Goal: Answer question/provide support: Share knowledge or assist other users

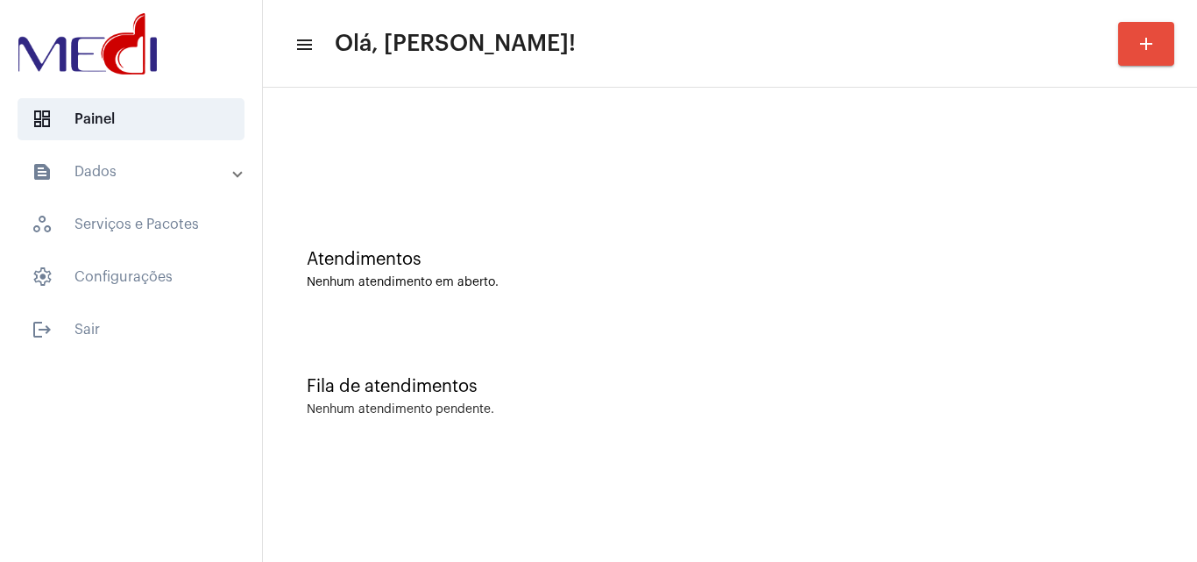
click at [663, 295] on div "Atendimentos Nenhum atendimento em aberto." at bounding box center [730, 260] width 917 height 127
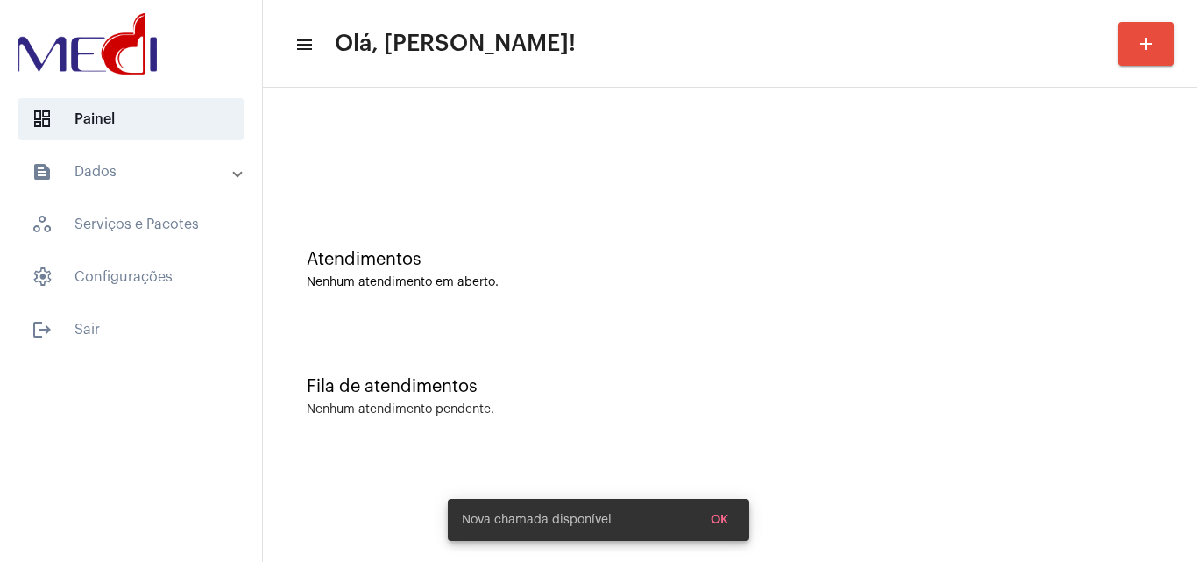
drag, startPoint x: 678, startPoint y: 231, endPoint x: 689, endPoint y: 253, distance: 24.3
click at [678, 232] on div "Atendimentos Nenhum atendimento em aberto." at bounding box center [730, 260] width 917 height 127
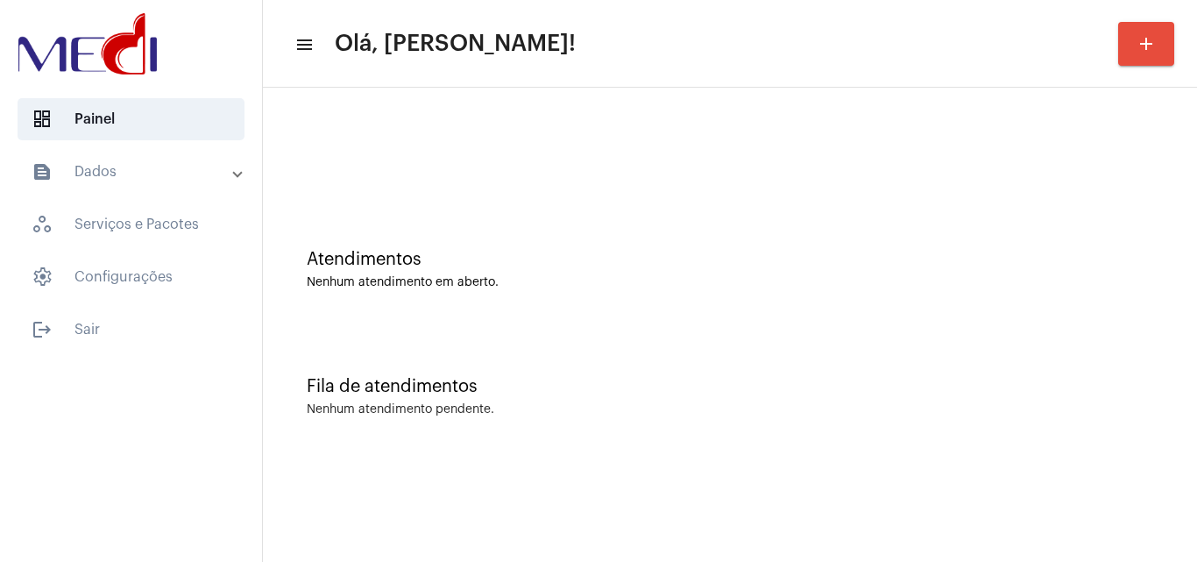
click at [684, 393] on div "Fila de atendimentos" at bounding box center [730, 386] width 847 height 19
click at [600, 344] on div "Fila de atendimentos Nenhum atendimento pendente." at bounding box center [730, 387] width 917 height 127
click at [726, 436] on div "Fila de atendimentos Nenhum atendimento pendente." at bounding box center [730, 387] width 917 height 127
click at [601, 287] on div "Nenhum atendimento em aberto." at bounding box center [730, 282] width 847 height 13
click at [487, 346] on div "Fila de atendimentos Nenhum atendimento pendente." at bounding box center [730, 387] width 917 height 127
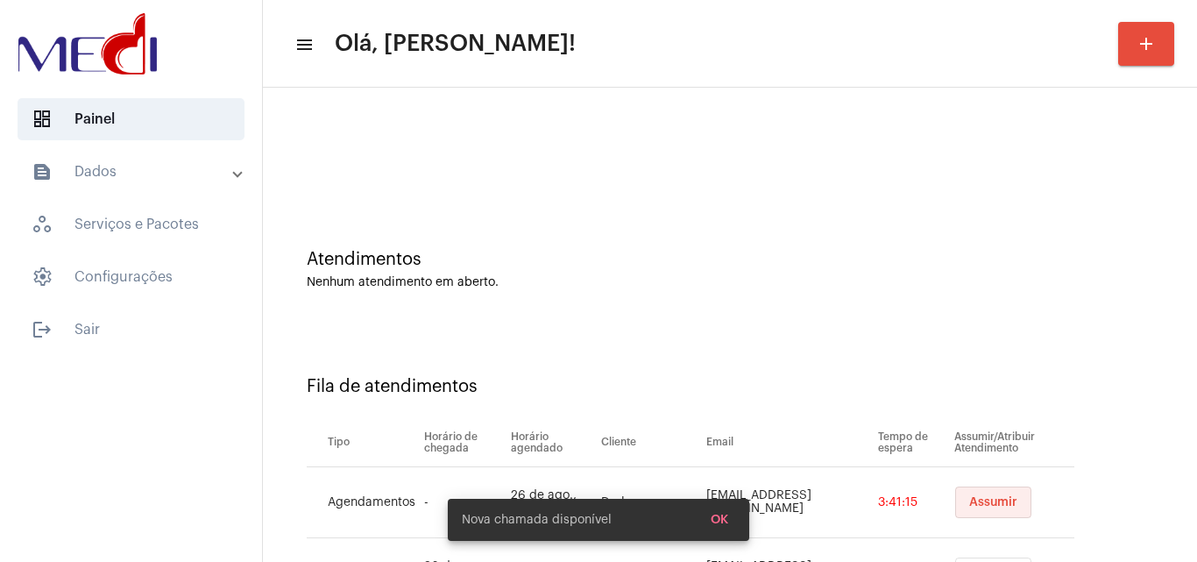
click at [957, 496] on button "Assumir" at bounding box center [993, 502] width 76 height 32
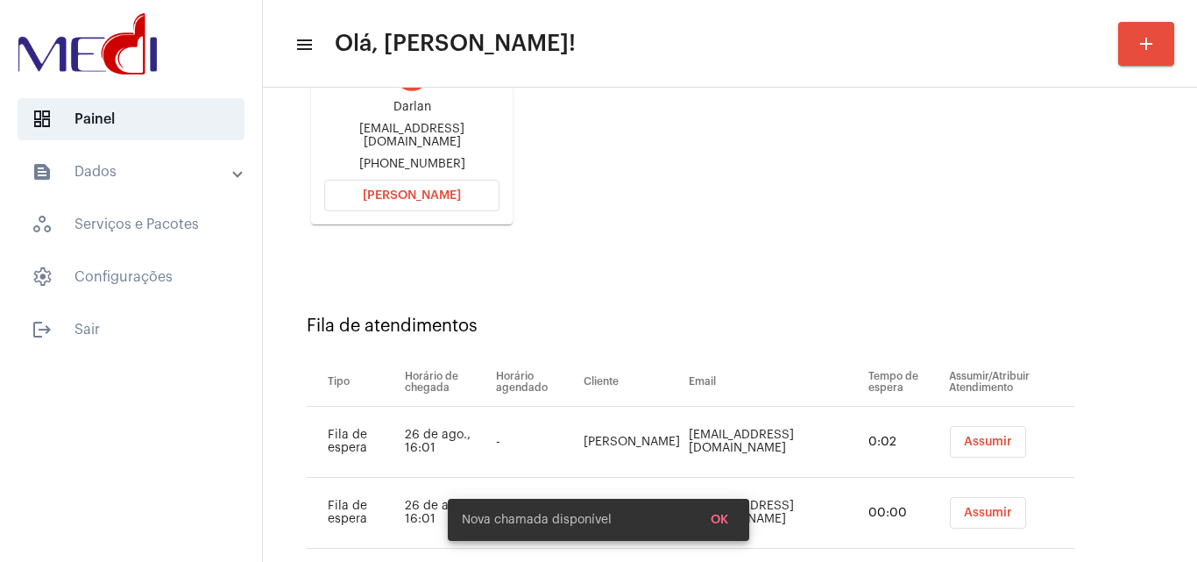
scroll to position [320, 0]
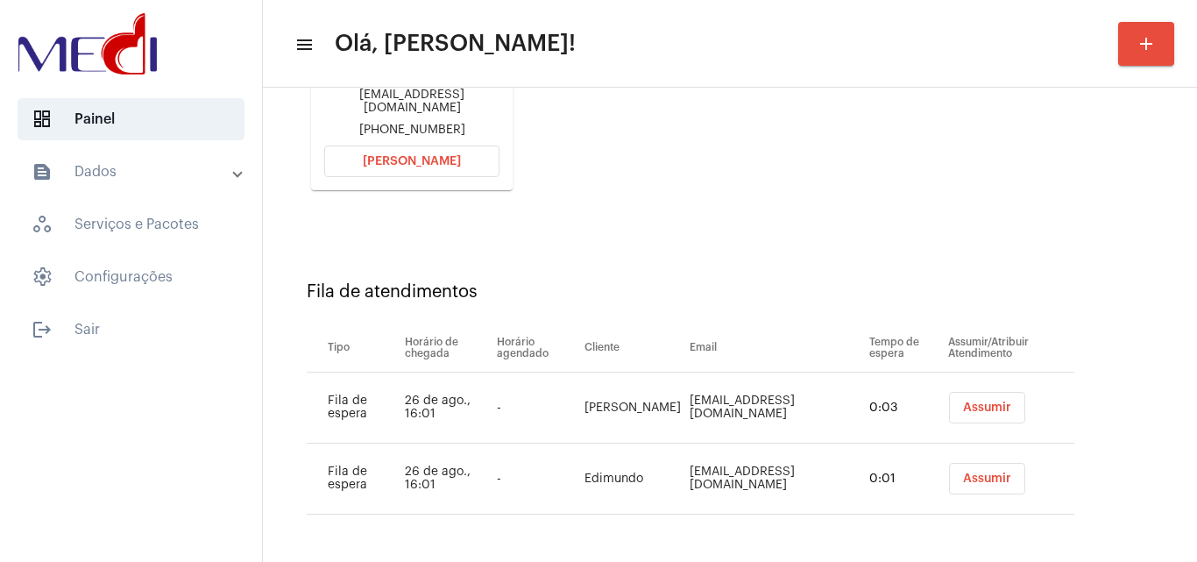
click at [984, 482] on span "Assumir" at bounding box center [987, 478] width 48 height 12
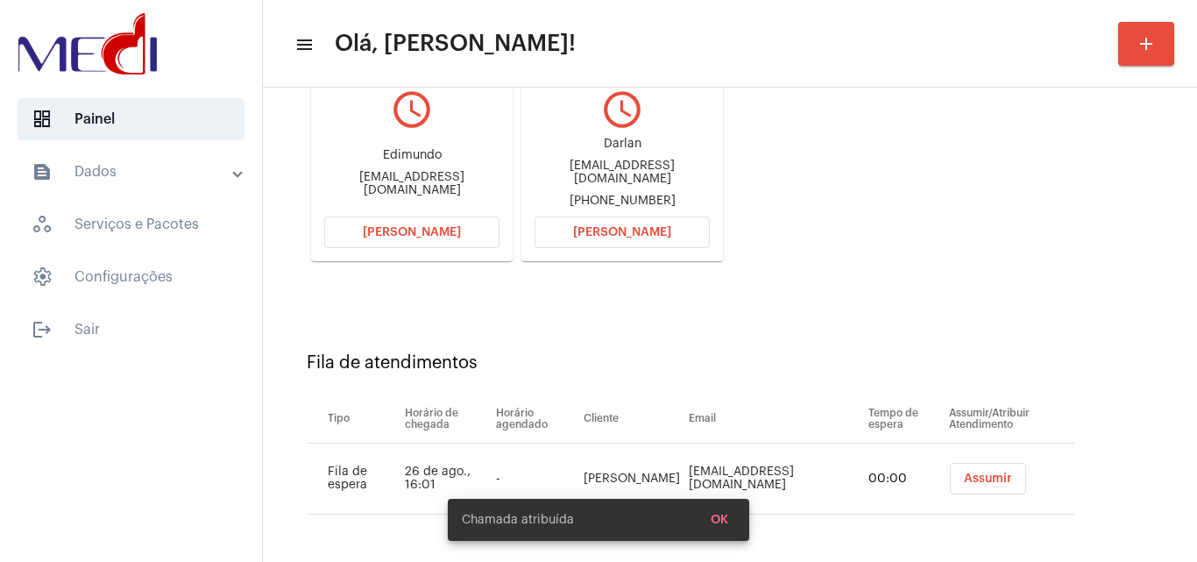
click at [974, 478] on span "Assumir" at bounding box center [988, 478] width 48 height 12
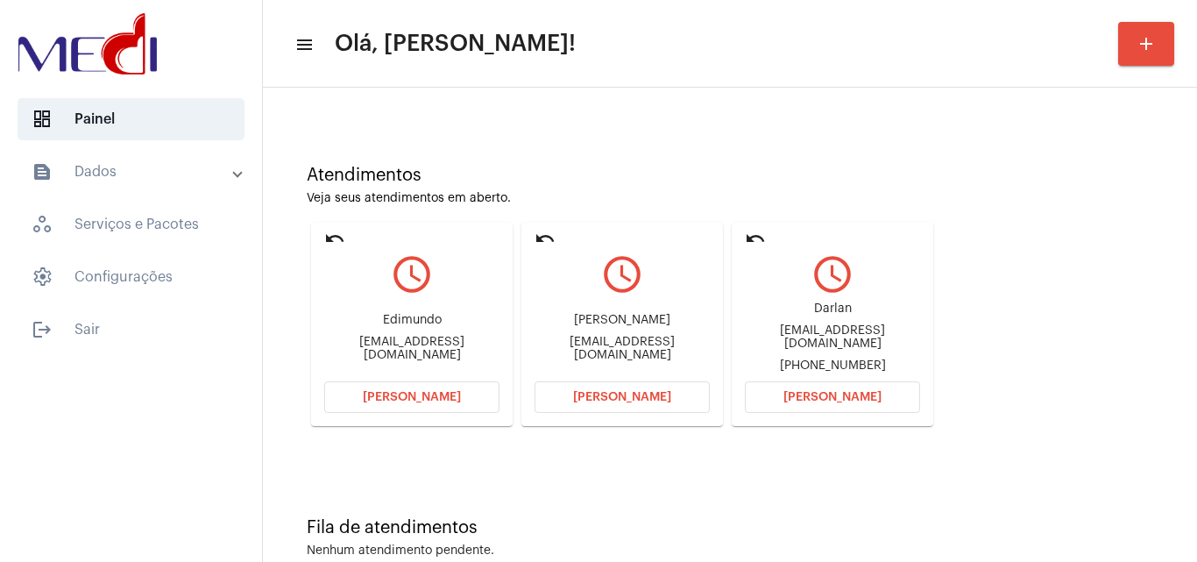
scroll to position [124, 0]
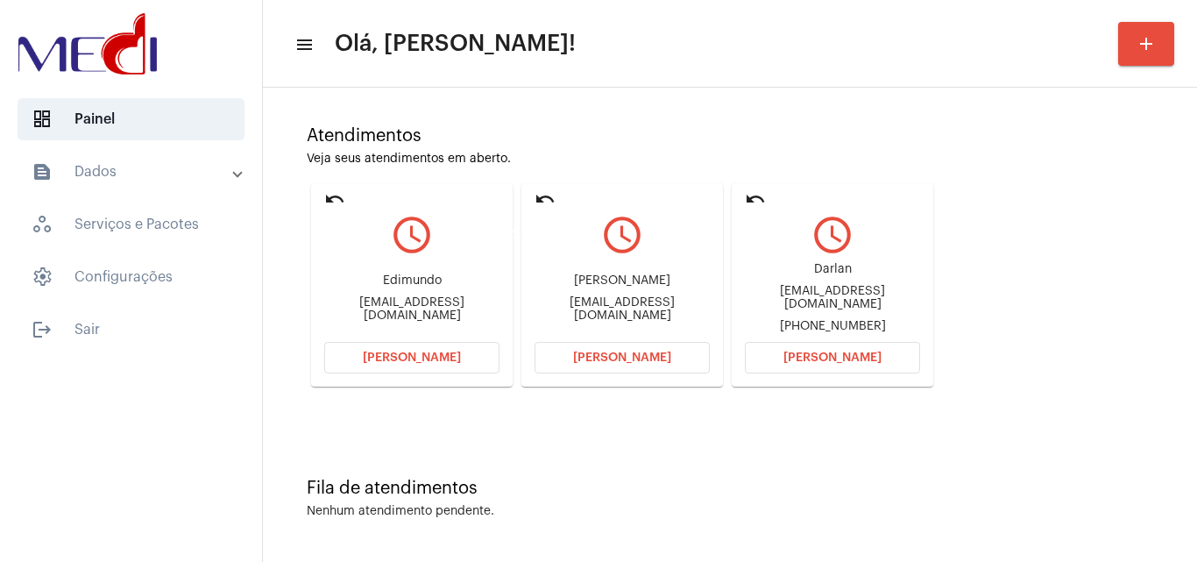
click at [538, 194] on mat-icon "undo" at bounding box center [545, 198] width 21 height 21
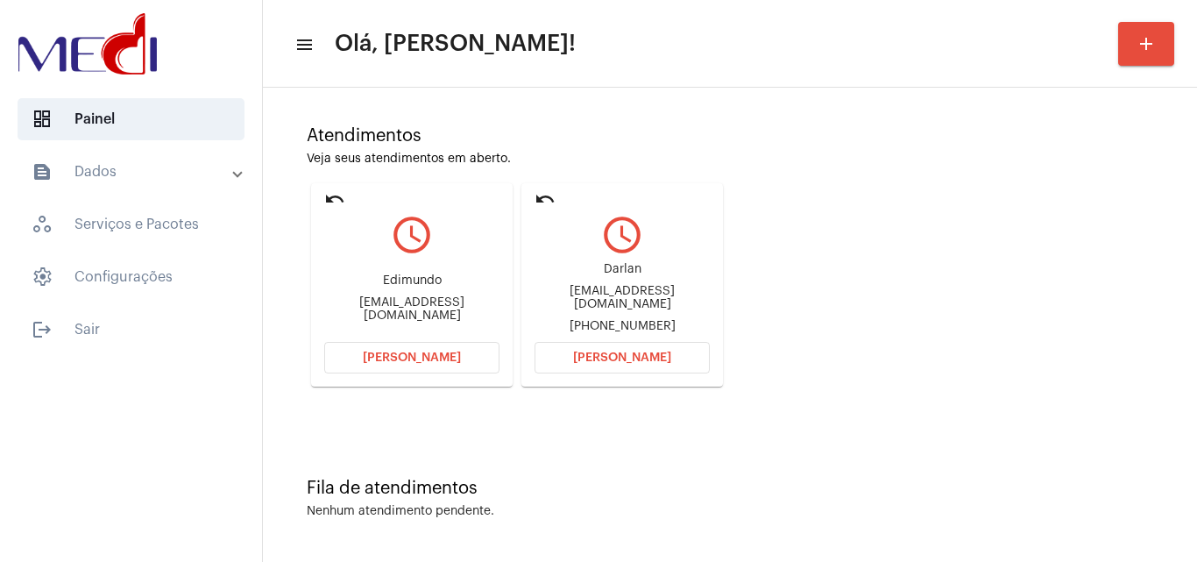
click at [822, 407] on div "Atendimentos Veja seus atendimentos em aberto. undo query_builder Edimundo edwo…" at bounding box center [730, 250] width 917 height 352
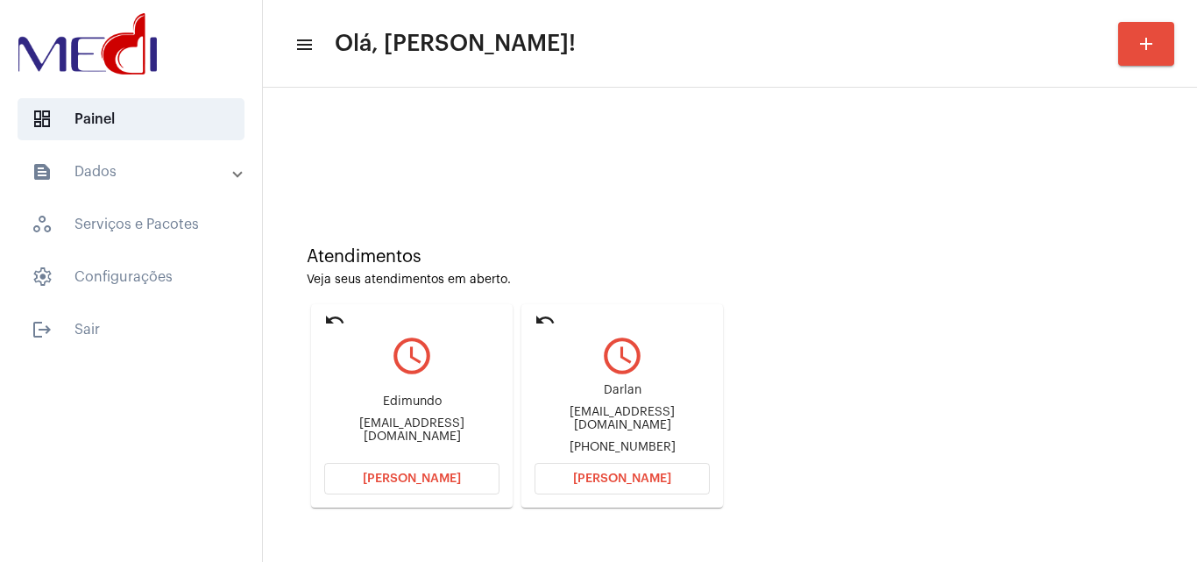
scroll to position [0, 0]
click at [553, 319] on mat-icon "undo" at bounding box center [545, 322] width 21 height 21
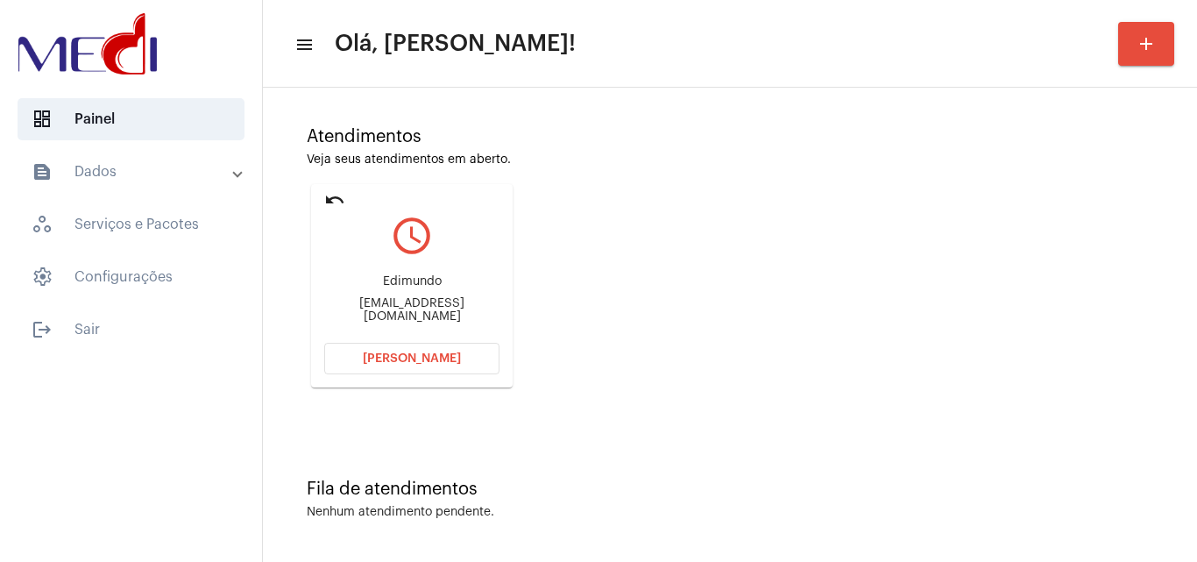
scroll to position [124, 0]
drag, startPoint x: 333, startPoint y: 306, endPoint x: 412, endPoint y: 317, distance: 79.7
click at [412, 317] on div "Edimundo edwordmond@gmail.com" at bounding box center [411, 298] width 175 height 79
copy div "edwordmond"
click at [415, 362] on span "[PERSON_NAME]" at bounding box center [412, 357] width 98 height 12
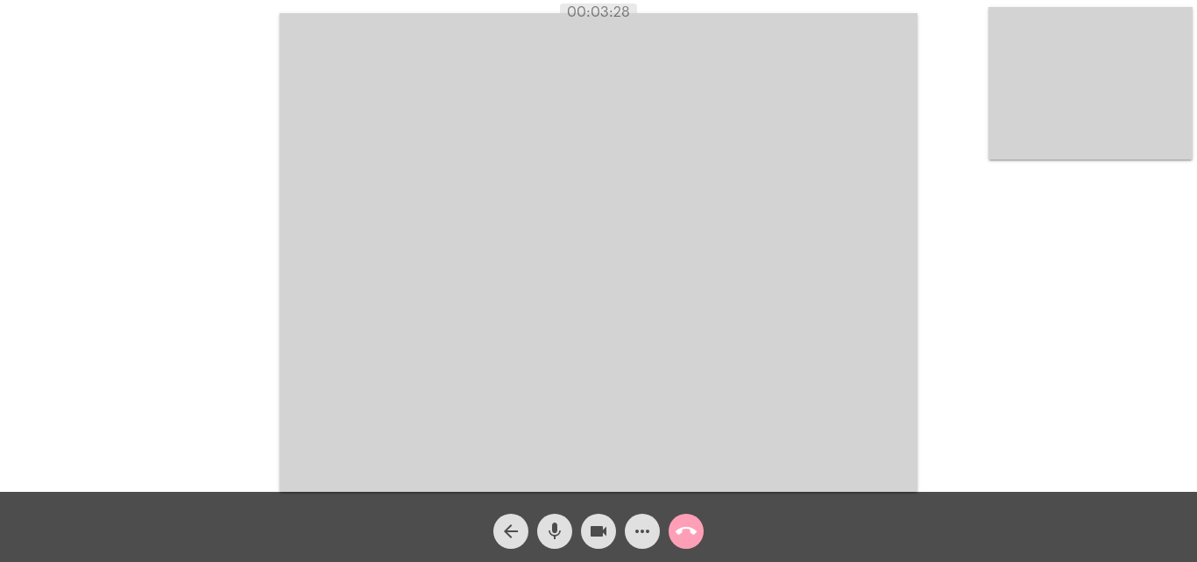
click at [683, 533] on mat-icon "call_end" at bounding box center [686, 531] width 21 height 21
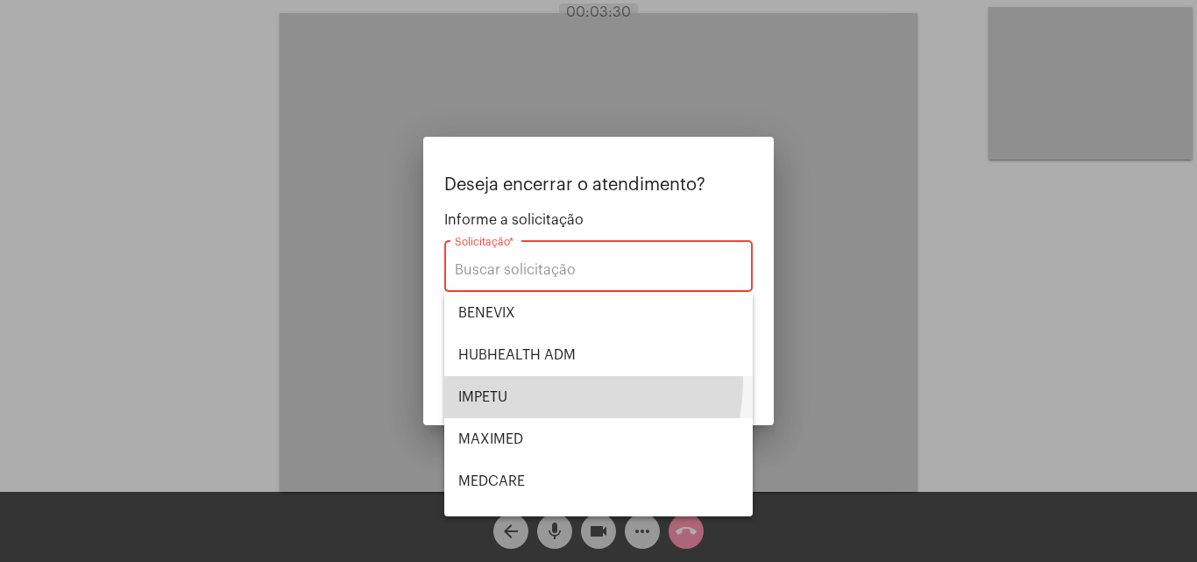
drag, startPoint x: 527, startPoint y: 379, endPoint x: 669, endPoint y: 401, distance: 143.8
click at [528, 379] on span "IMPETU" at bounding box center [598, 397] width 280 height 42
type input "IMPETU"
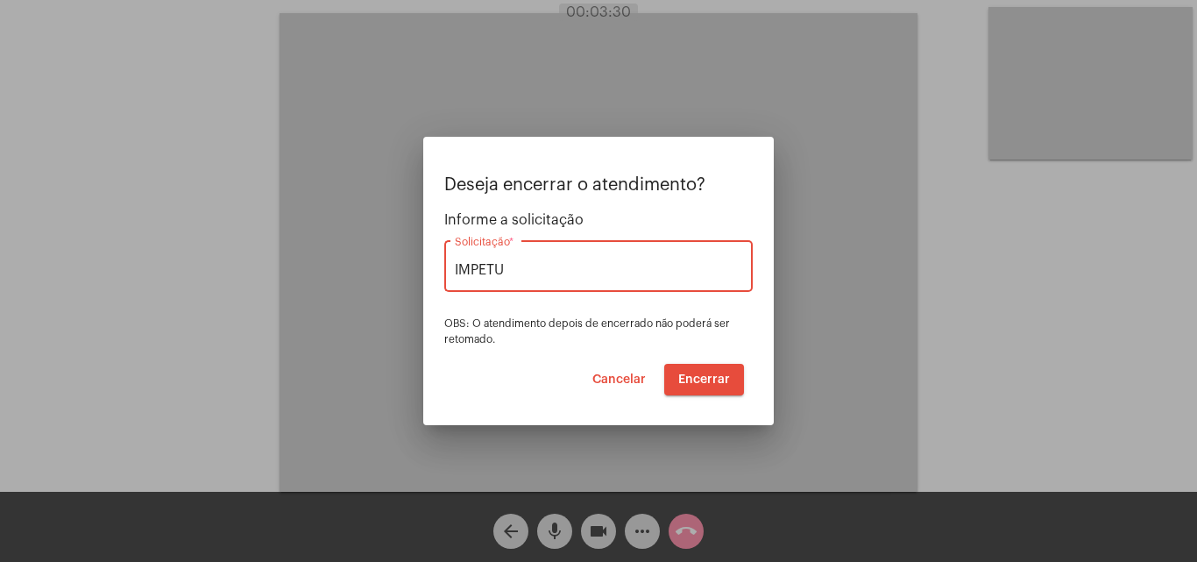
click at [719, 376] on span "Encerrar" at bounding box center [704, 379] width 52 height 12
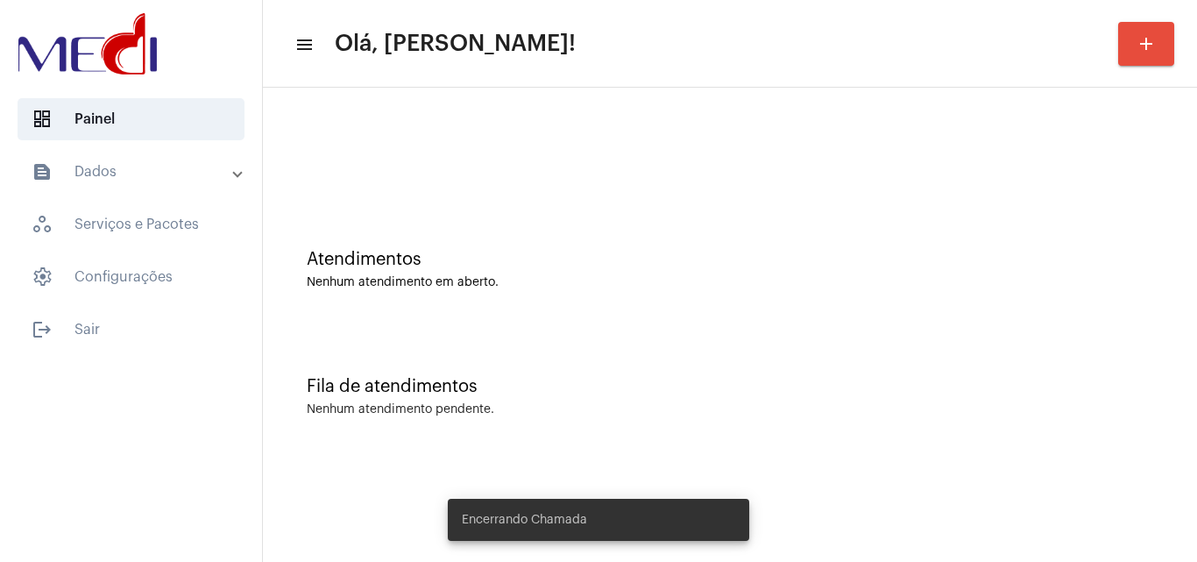
click at [719, 239] on div "Atendimentos Nenhum atendimento em aberto." at bounding box center [730, 260] width 917 height 127
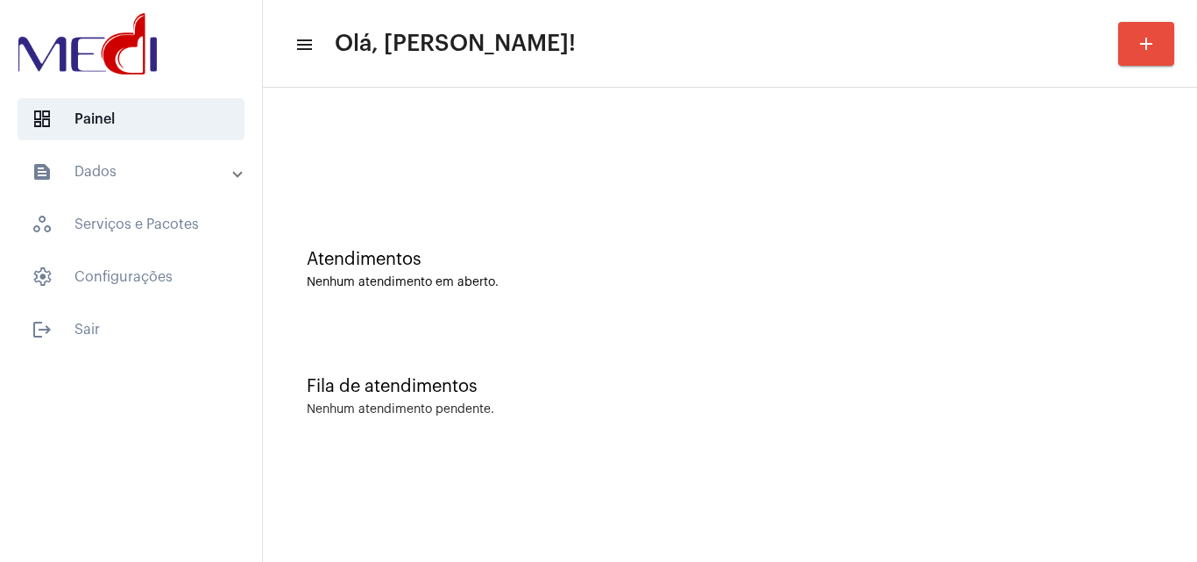
click at [411, 264] on div "Atendimentos" at bounding box center [730, 259] width 847 height 19
click at [383, 152] on div at bounding box center [730, 155] width 847 height 13
click at [762, 350] on div "Fila de atendimentos Nenhum atendimento pendente." at bounding box center [730, 387] width 917 height 127
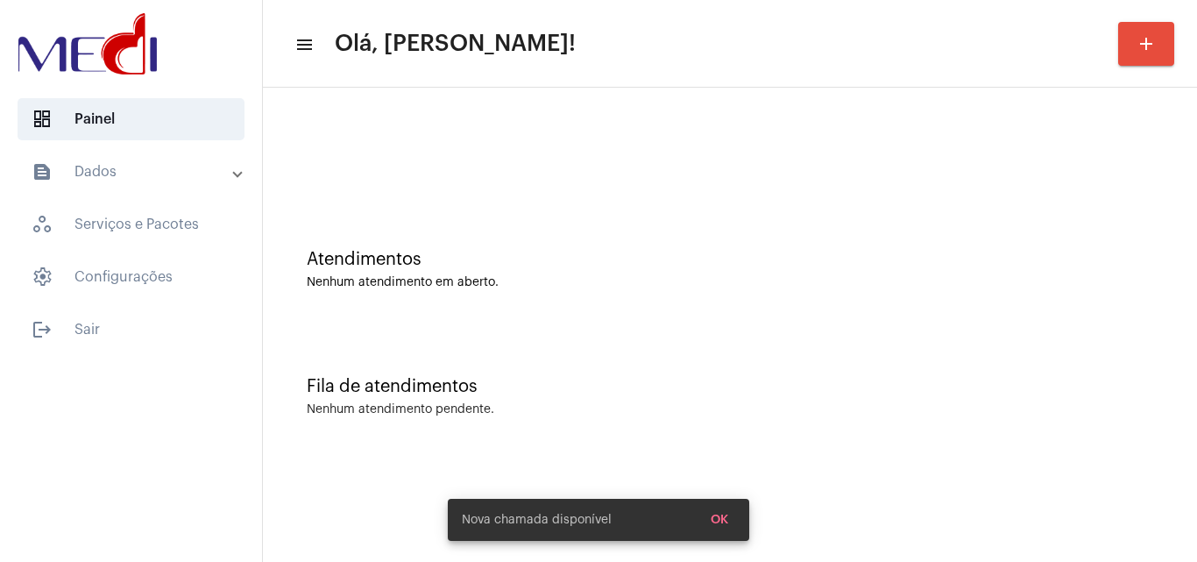
drag, startPoint x: 606, startPoint y: 302, endPoint x: 625, endPoint y: 311, distance: 20.4
click at [609, 302] on div "Atendimentos Nenhum atendimento em aberto." at bounding box center [730, 260] width 917 height 127
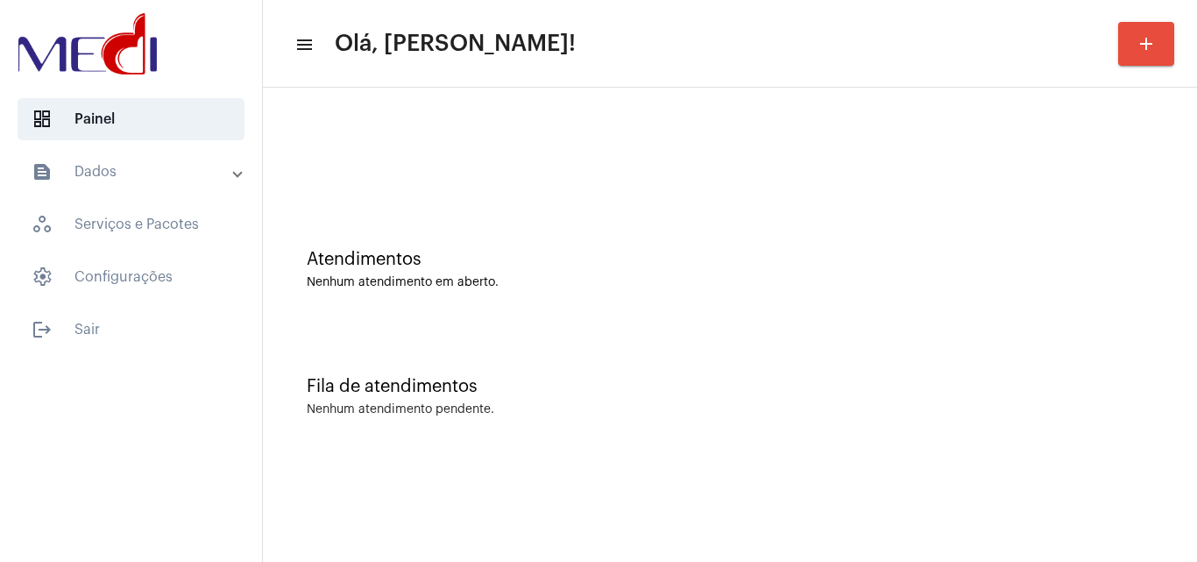
click at [639, 410] on div "Nenhum atendimento pendente." at bounding box center [730, 409] width 847 height 13
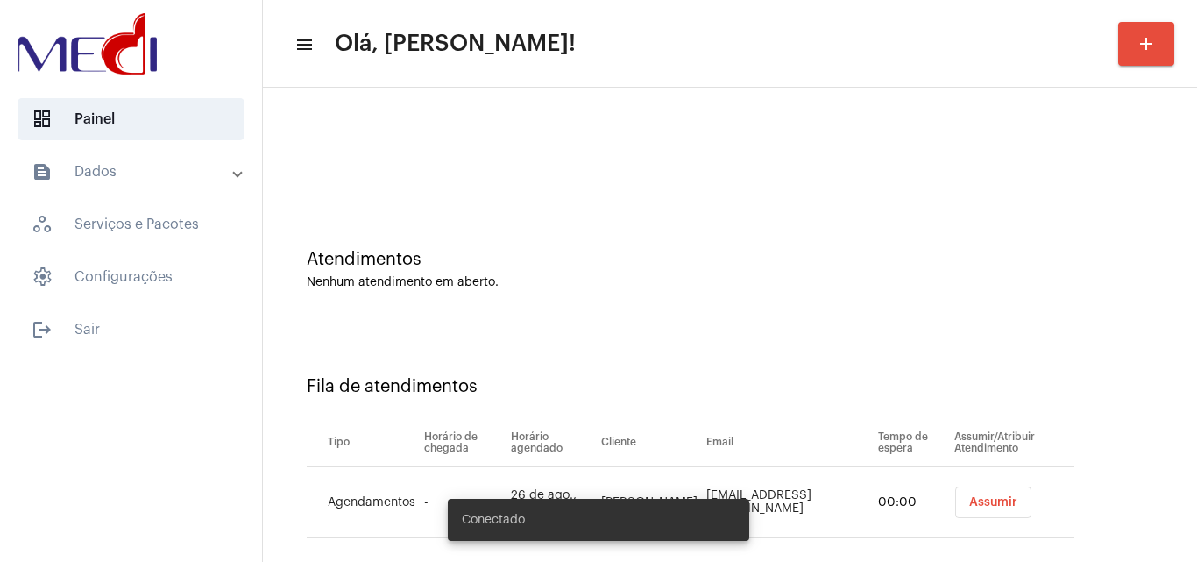
scroll to position [24, 0]
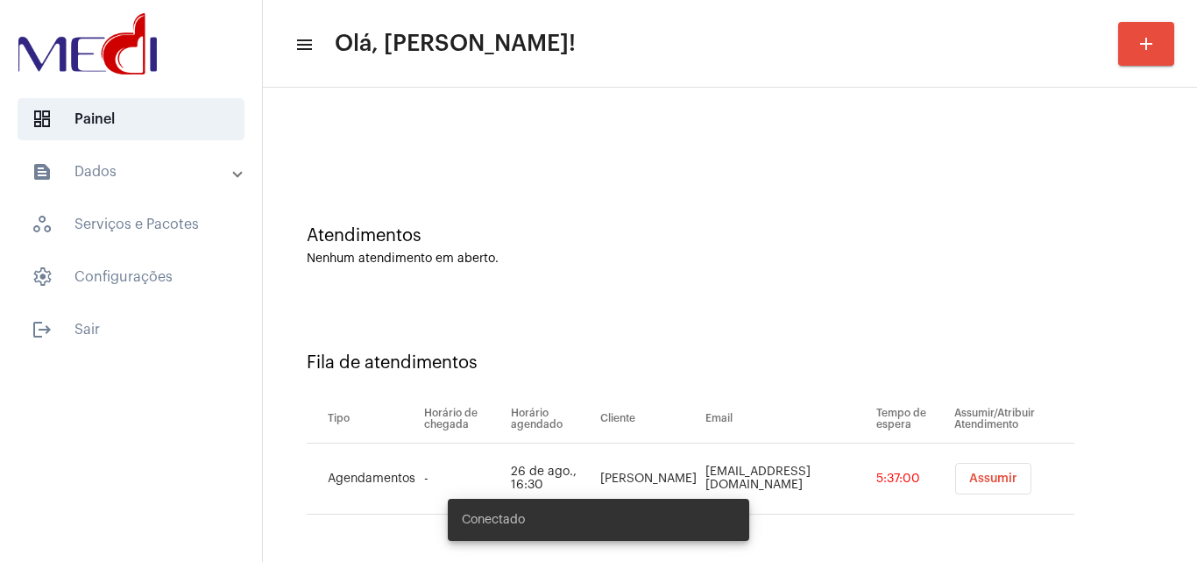
click at [990, 471] on button "Assumir" at bounding box center [993, 479] width 76 height 32
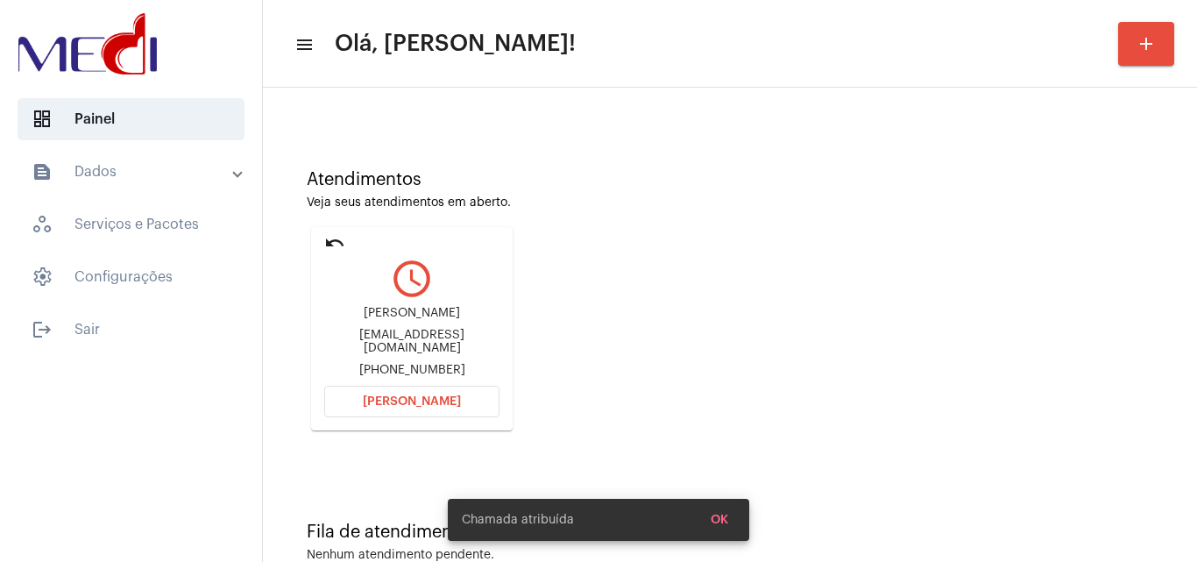
scroll to position [124, 0]
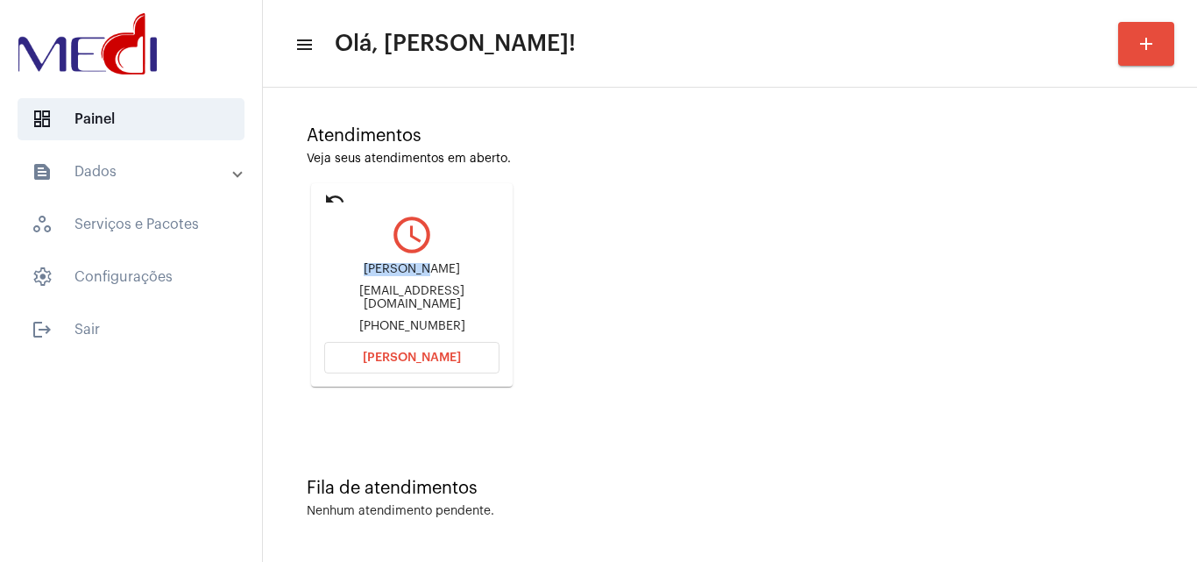
drag, startPoint x: 359, startPoint y: 273, endPoint x: 414, endPoint y: 278, distance: 54.5
click at [414, 276] on div "[PERSON_NAME]" at bounding box center [411, 269] width 175 height 13
copy div "Gabrielly"
drag, startPoint x: 386, startPoint y: 317, endPoint x: 471, endPoint y: 319, distance: 84.1
click at [471, 320] on div "+5571984454531" at bounding box center [411, 326] width 175 height 13
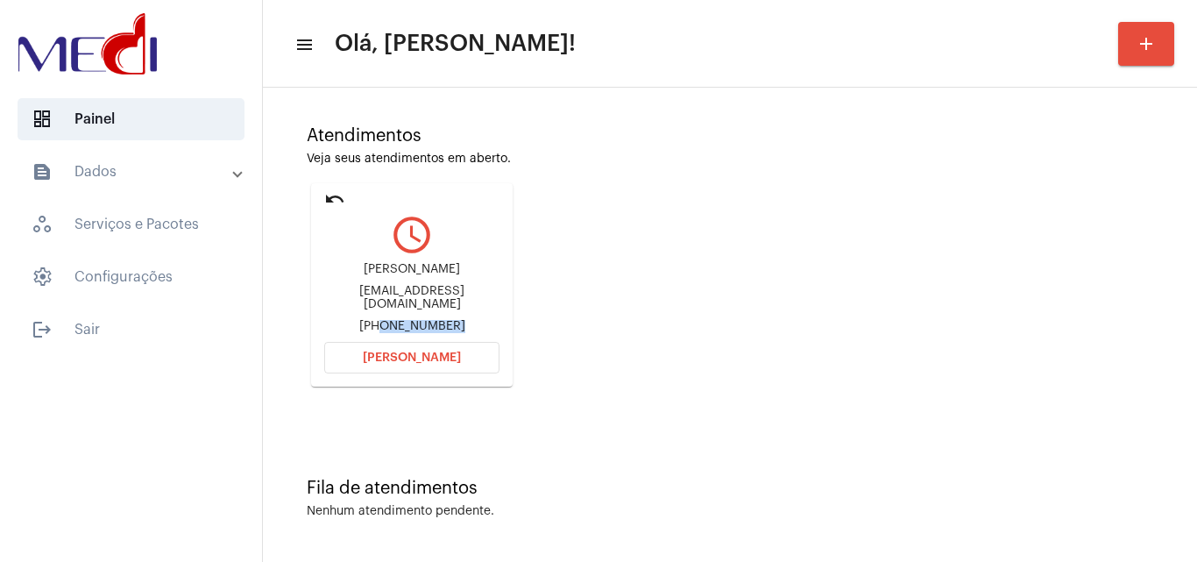
copy div "71984454531"
click at [353, 358] on button "Abrir Chamada" at bounding box center [411, 358] width 175 height 32
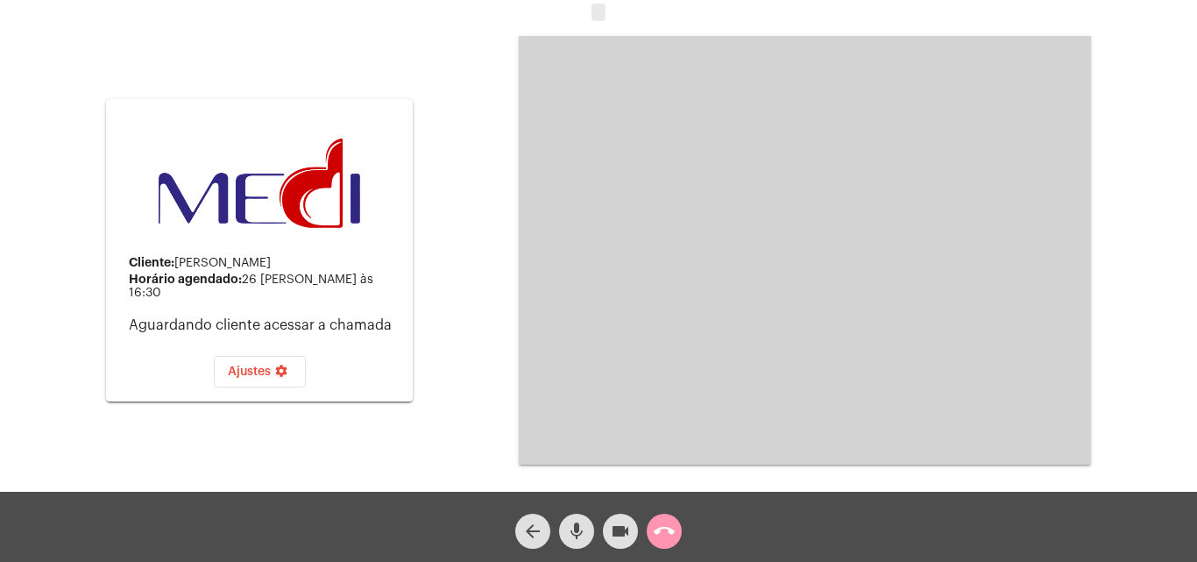
click at [581, 527] on mat-icon "mic" at bounding box center [576, 531] width 21 height 21
click at [667, 529] on mat-icon "call_end" at bounding box center [664, 531] width 21 height 21
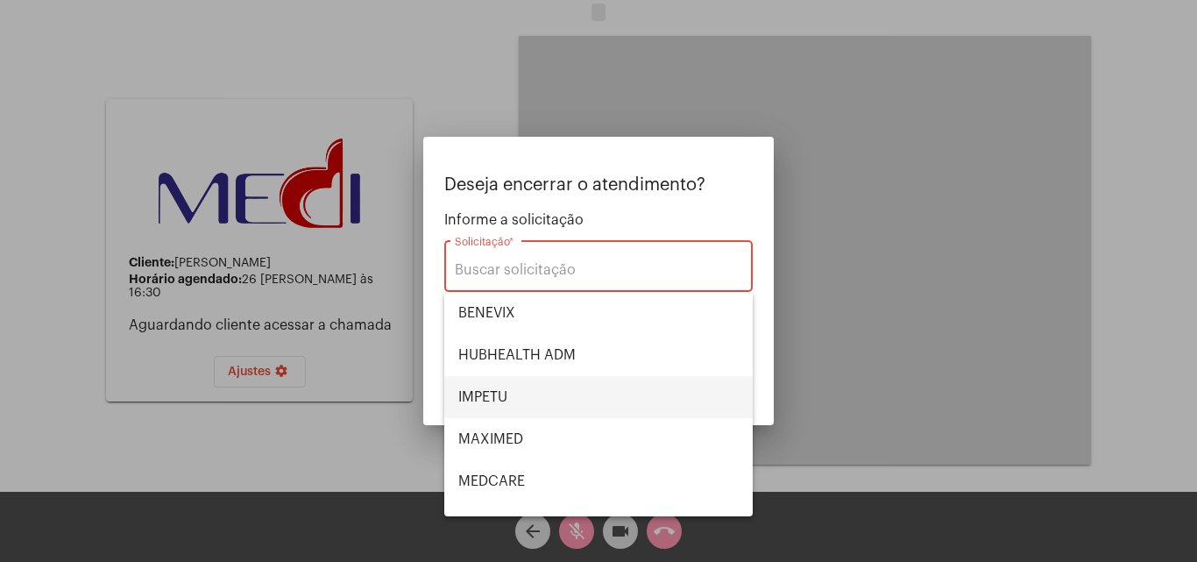
click at [548, 387] on span "IMPETU" at bounding box center [598, 397] width 280 height 42
type input "IMPETU"
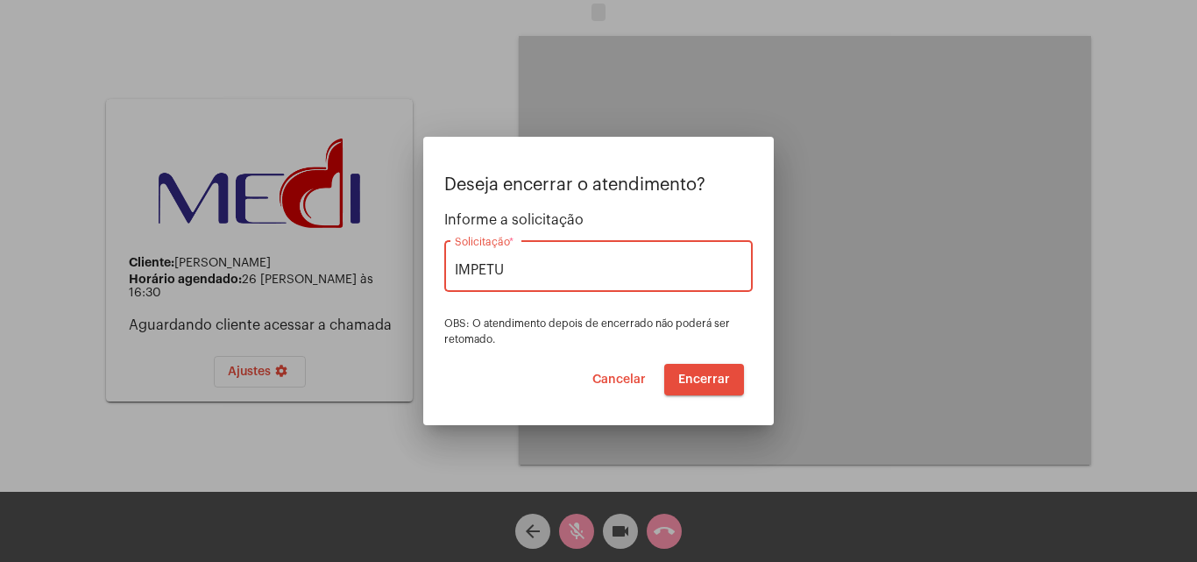
click at [699, 379] on span "Encerrar" at bounding box center [704, 379] width 52 height 12
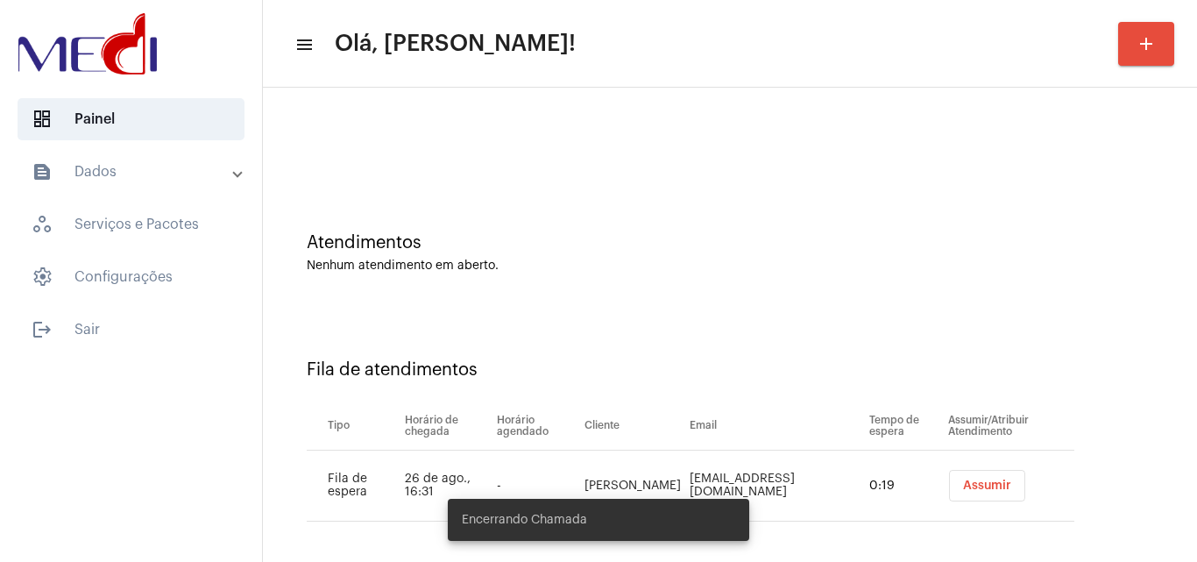
scroll to position [24, 0]
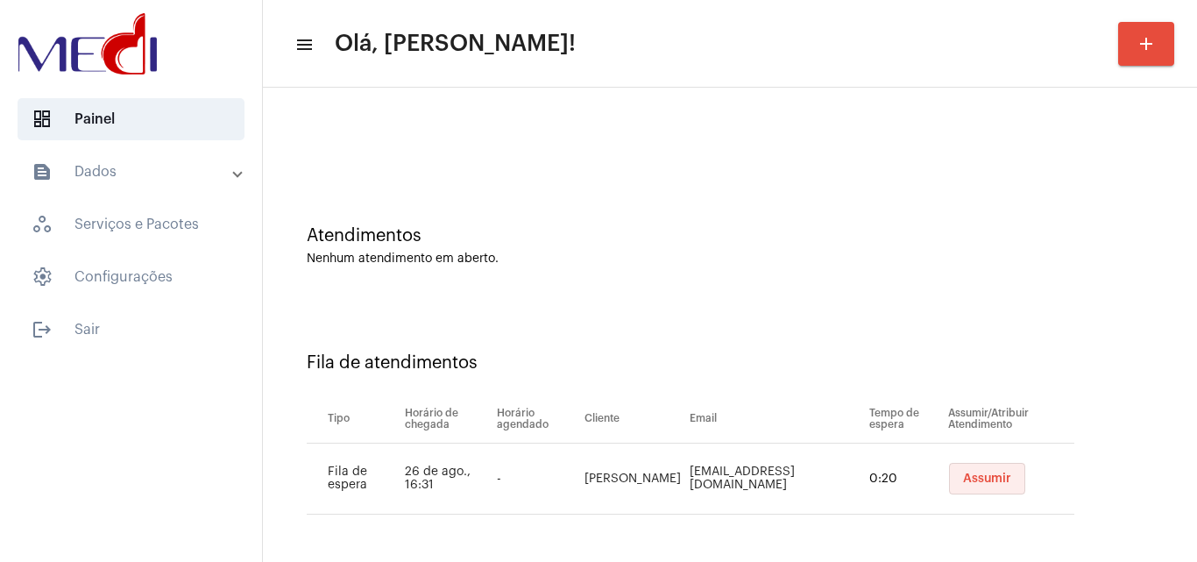
click at [981, 485] on button "Assumir" at bounding box center [987, 479] width 76 height 32
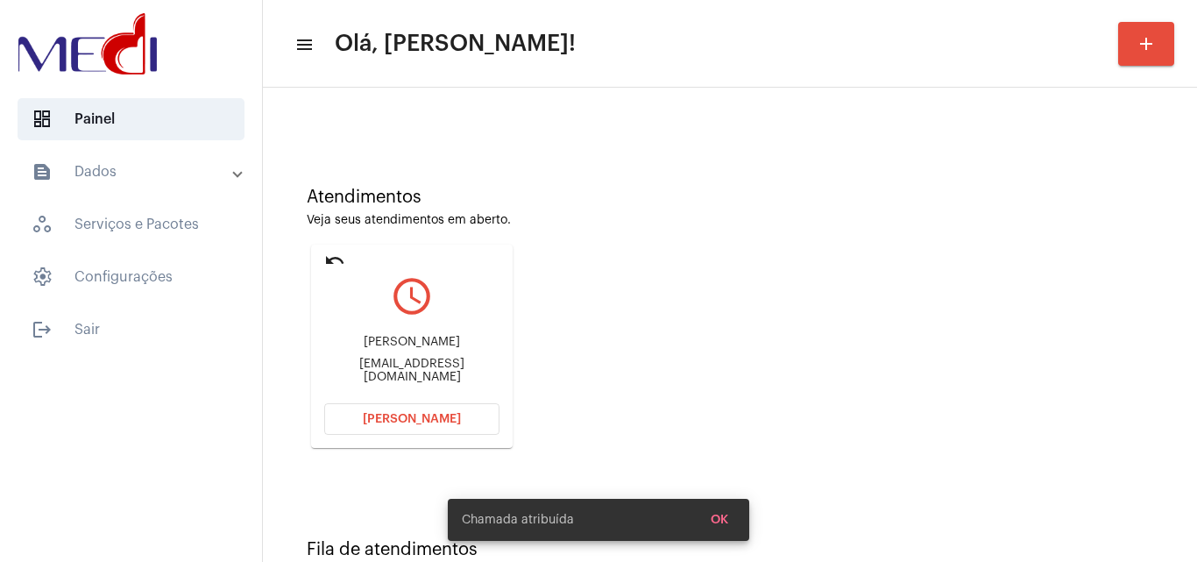
scroll to position [124, 0]
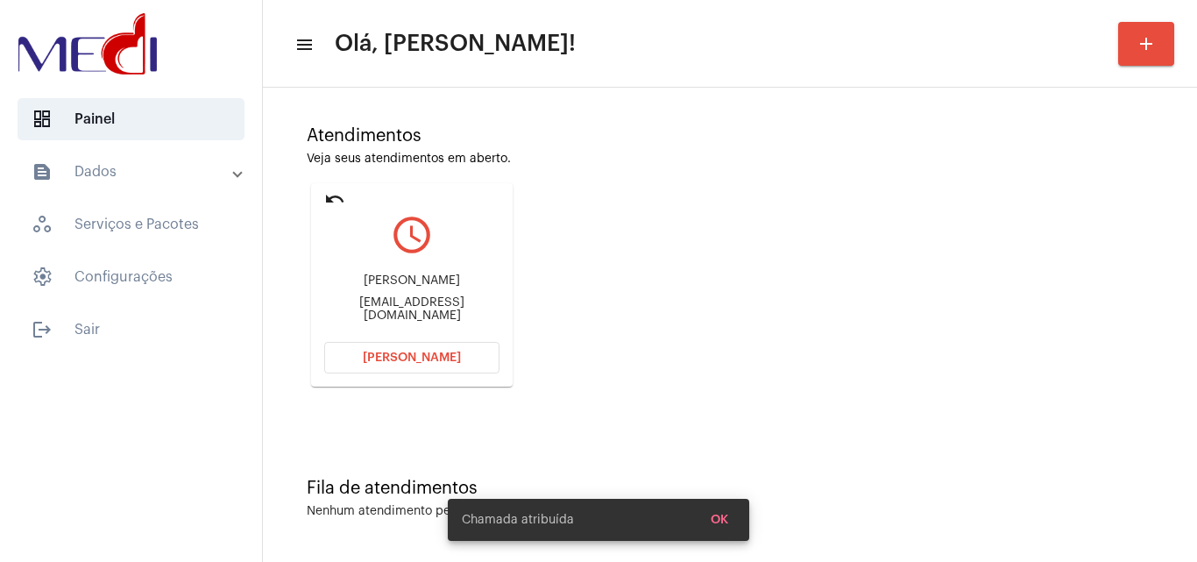
drag, startPoint x: 404, startPoint y: 288, endPoint x: 462, endPoint y: 282, distance: 58.2
click at [462, 282] on div "Gabrielly Teixeira" at bounding box center [411, 280] width 175 height 13
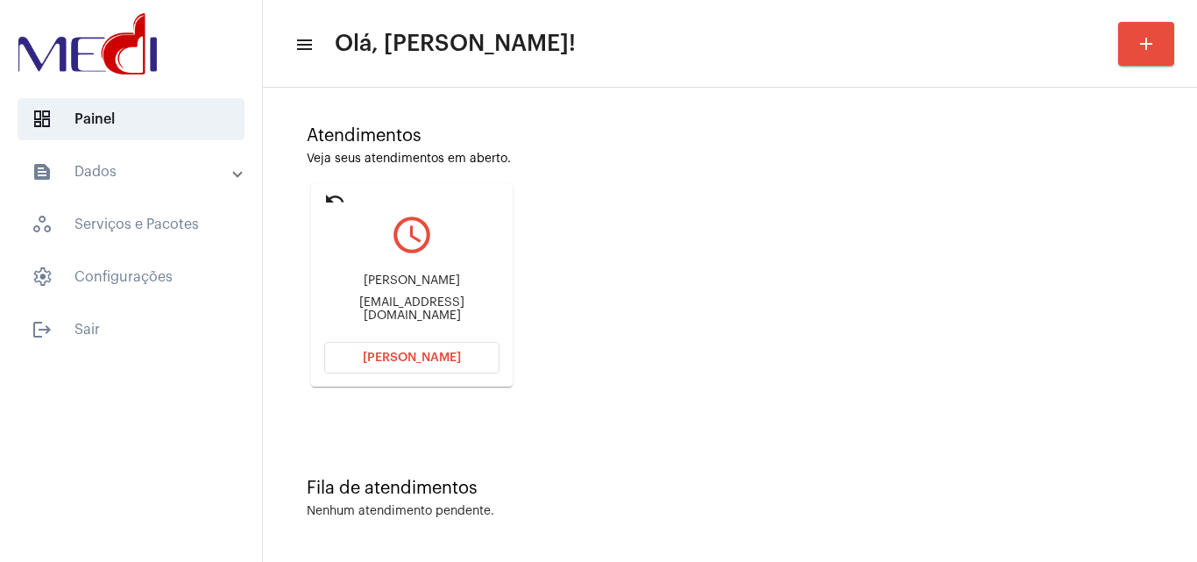
copy div "Gabrielly Teixeira"
click at [425, 358] on span "[PERSON_NAME]" at bounding box center [412, 357] width 98 height 12
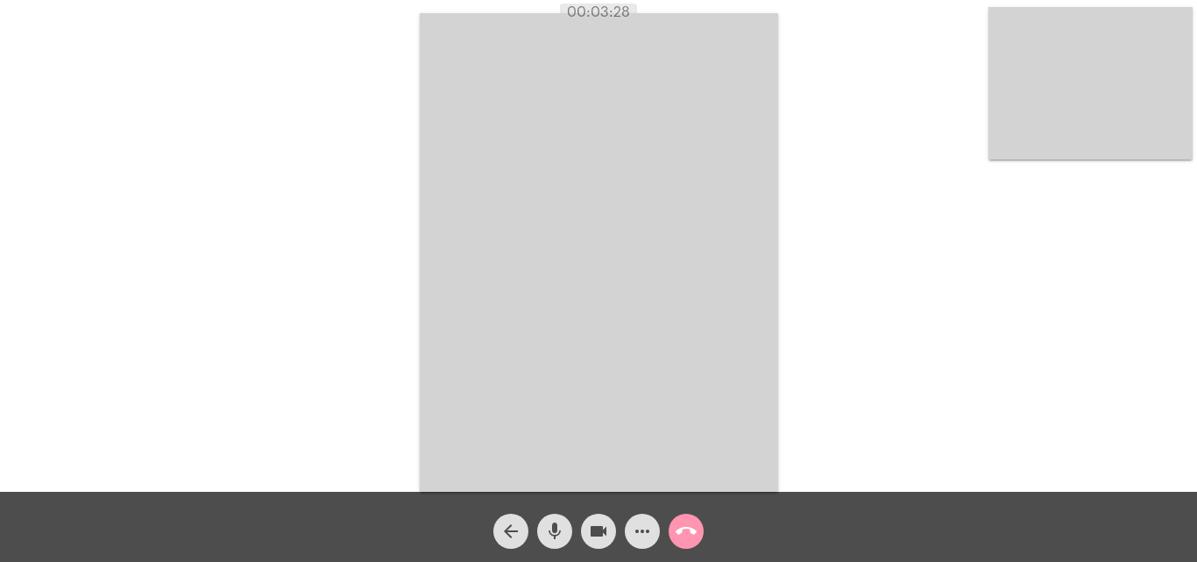
click at [690, 522] on mat-icon "call_end" at bounding box center [686, 531] width 21 height 21
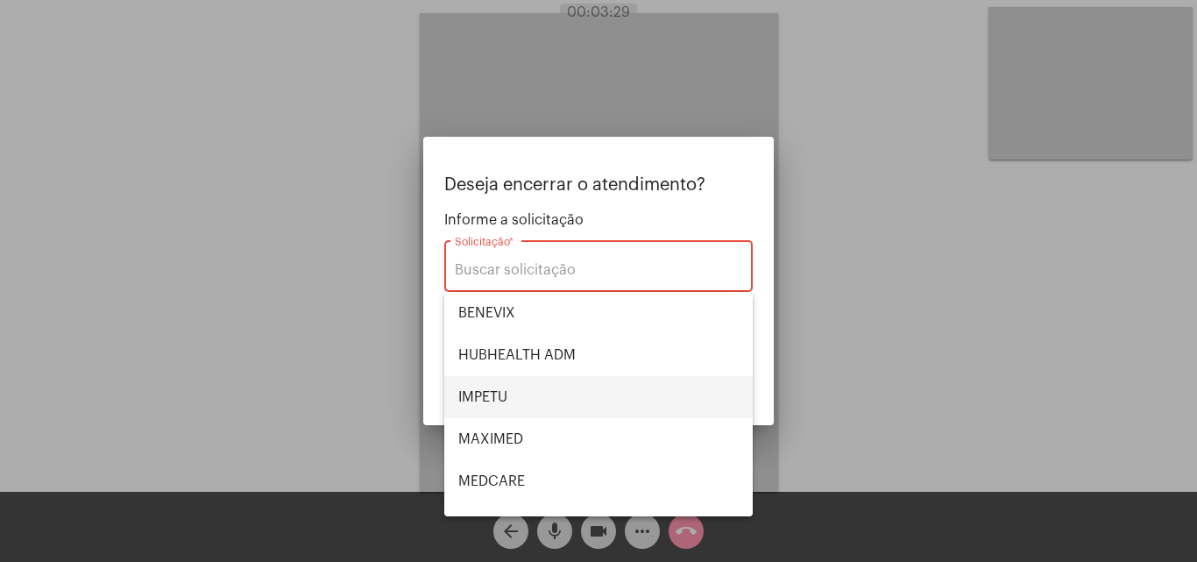
click at [567, 405] on span "IMPETU" at bounding box center [598, 397] width 280 height 42
type input "IMPETU"
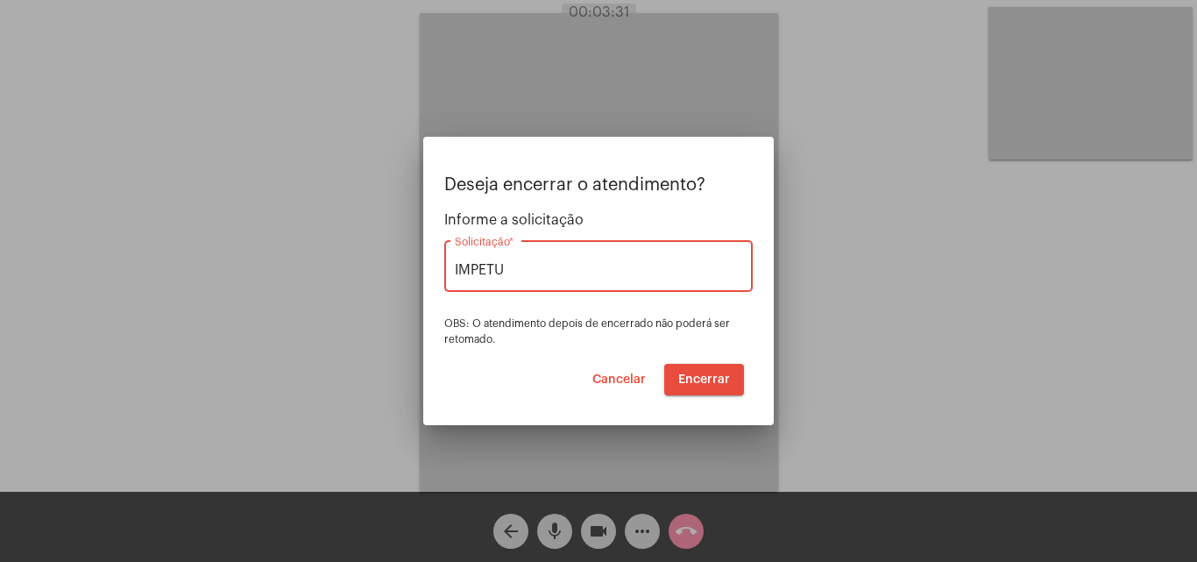
click at [705, 379] on span "Encerrar" at bounding box center [704, 379] width 52 height 12
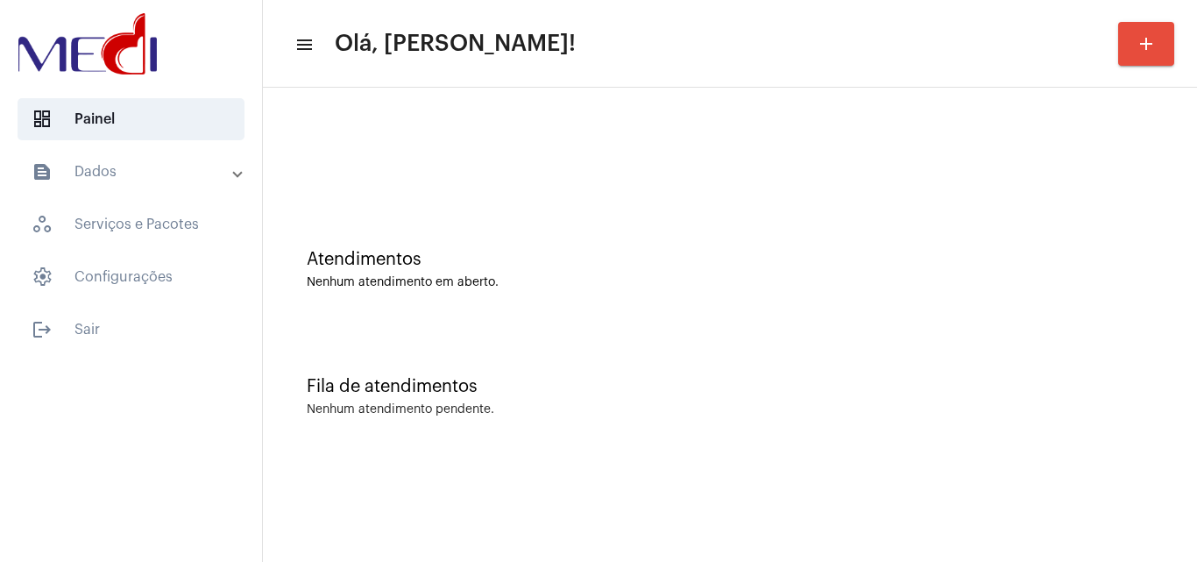
click at [623, 355] on div "Fila de atendimentos Nenhum atendimento pendente." at bounding box center [730, 387] width 917 height 127
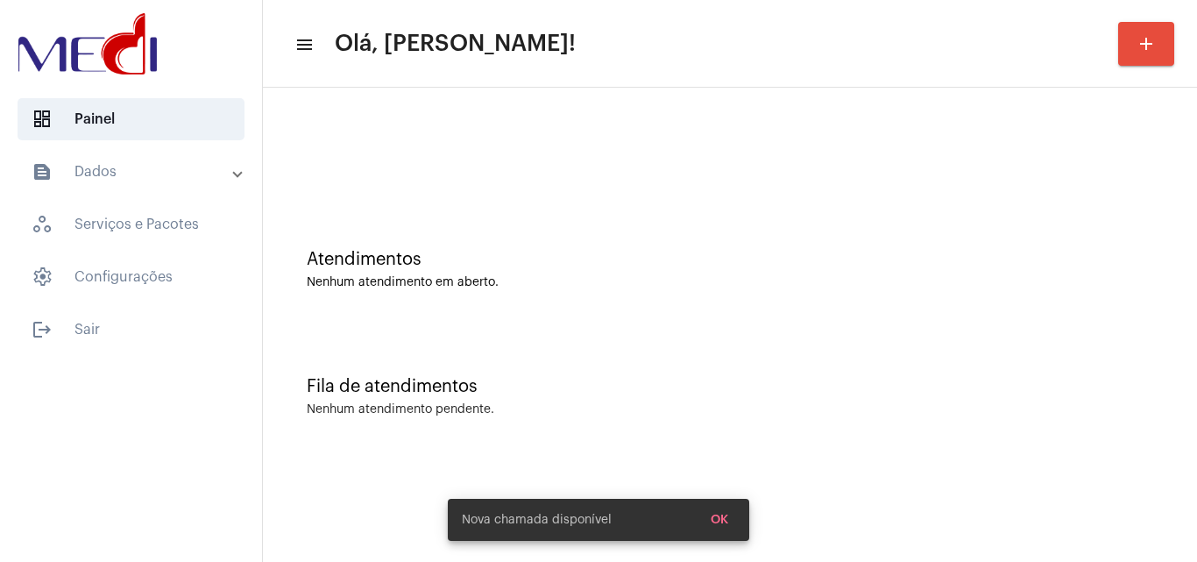
click at [830, 430] on div "Fila de atendimentos Nenhum atendimento pendente." at bounding box center [730, 387] width 917 height 127
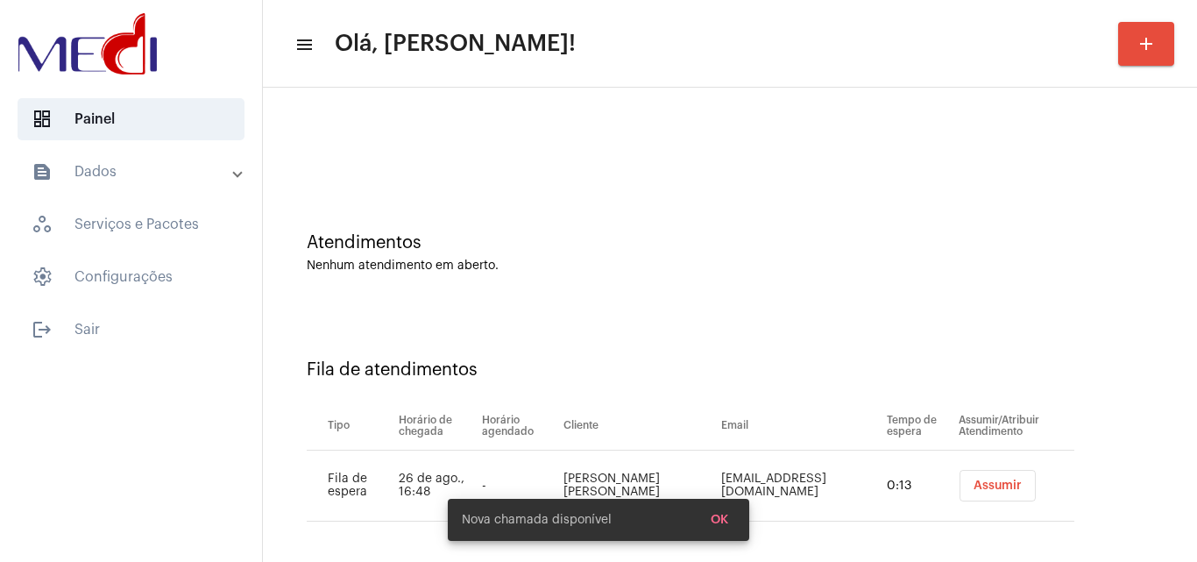
scroll to position [24, 0]
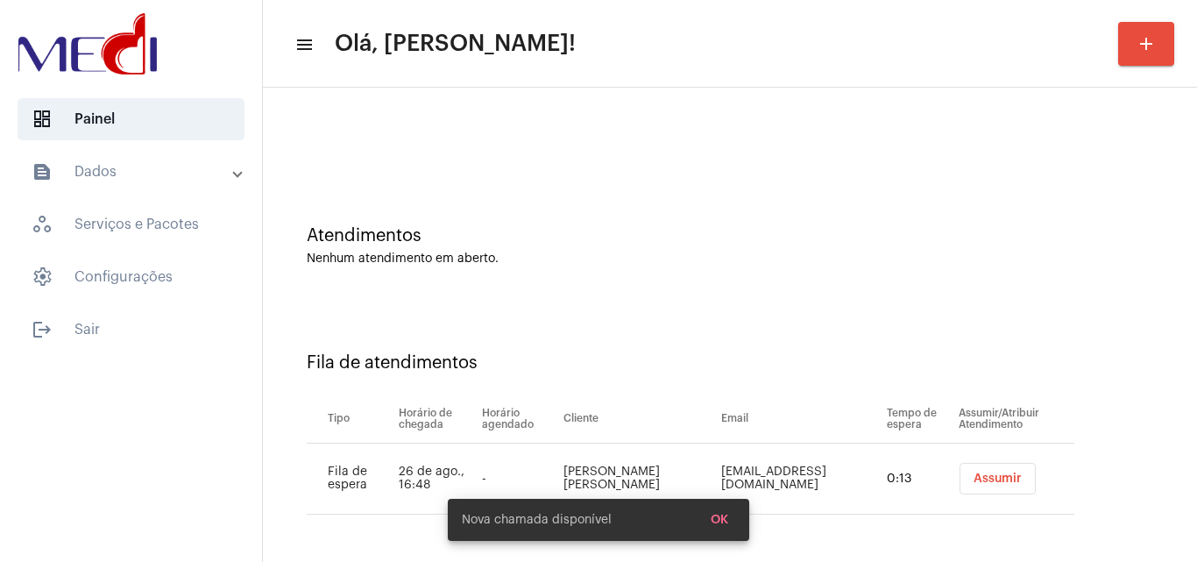
click at [981, 477] on span "Assumir" at bounding box center [998, 478] width 48 height 12
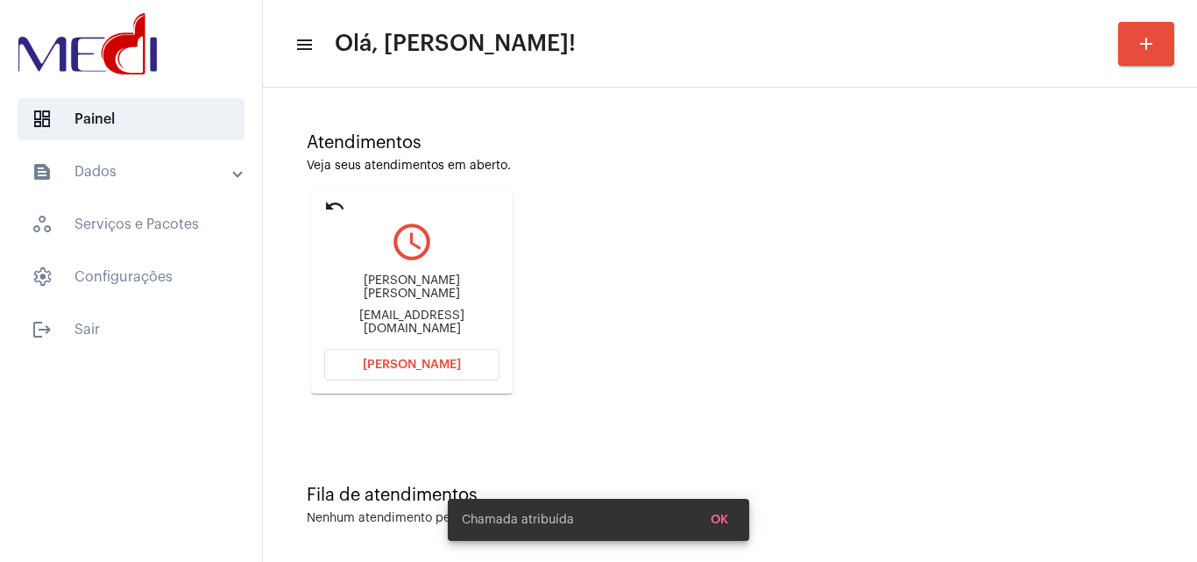
scroll to position [124, 0]
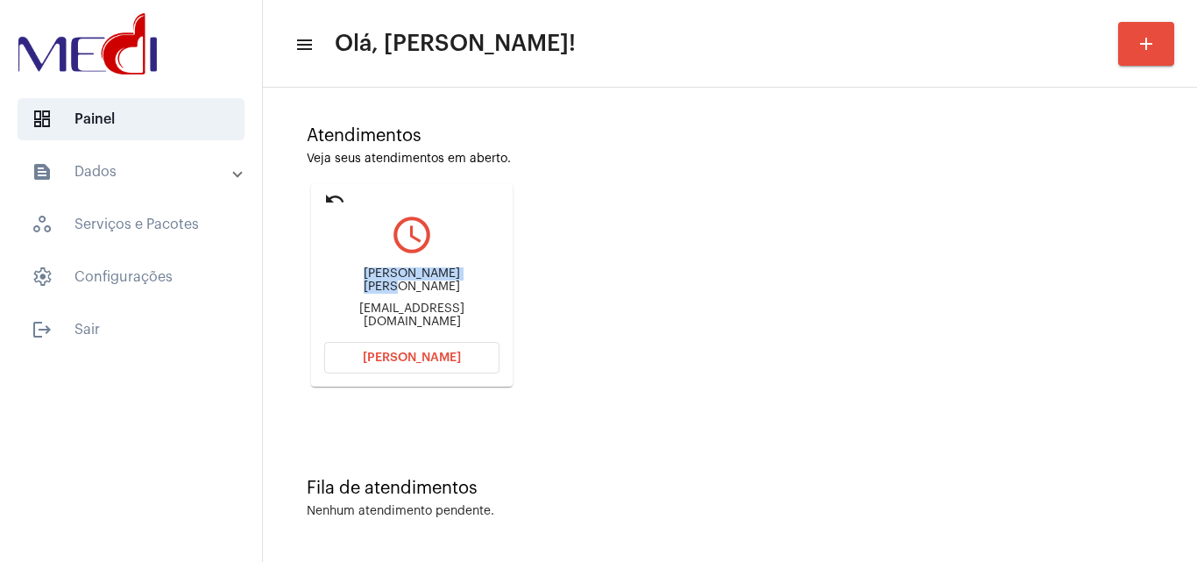
drag, startPoint x: 350, startPoint y: 288, endPoint x: 471, endPoint y: 282, distance: 122.0
click at [471, 282] on div "[PERSON_NAME] [PERSON_NAME]" at bounding box center [411, 280] width 175 height 26
copy div "[PERSON_NAME] [PERSON_NAME]"
click at [415, 352] on span "[PERSON_NAME]" at bounding box center [412, 357] width 98 height 12
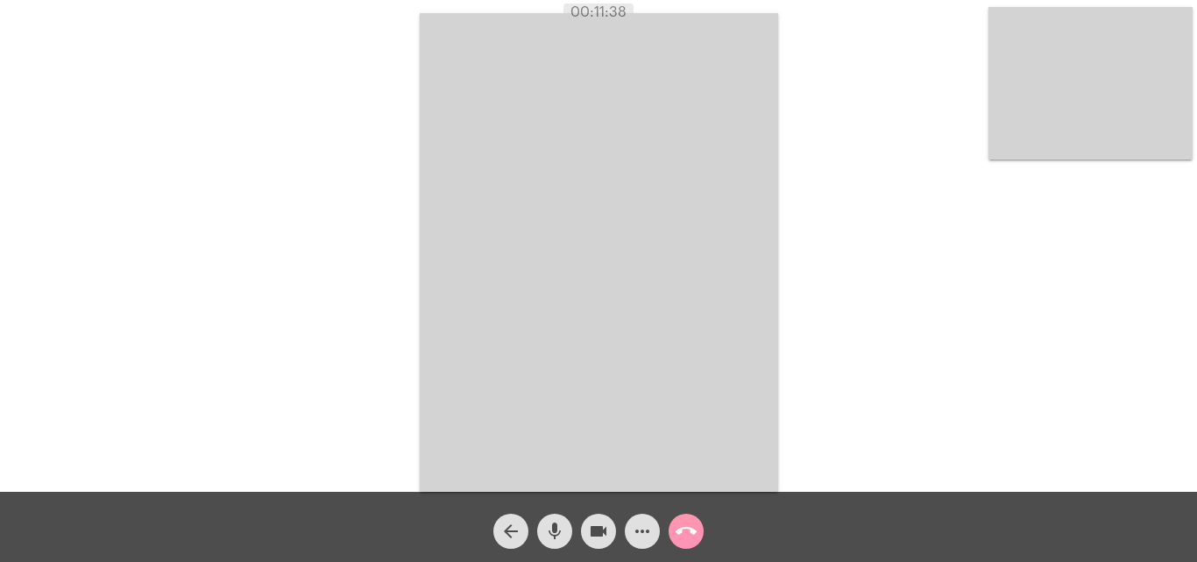
click at [687, 531] on mat-icon "call_end" at bounding box center [686, 531] width 21 height 21
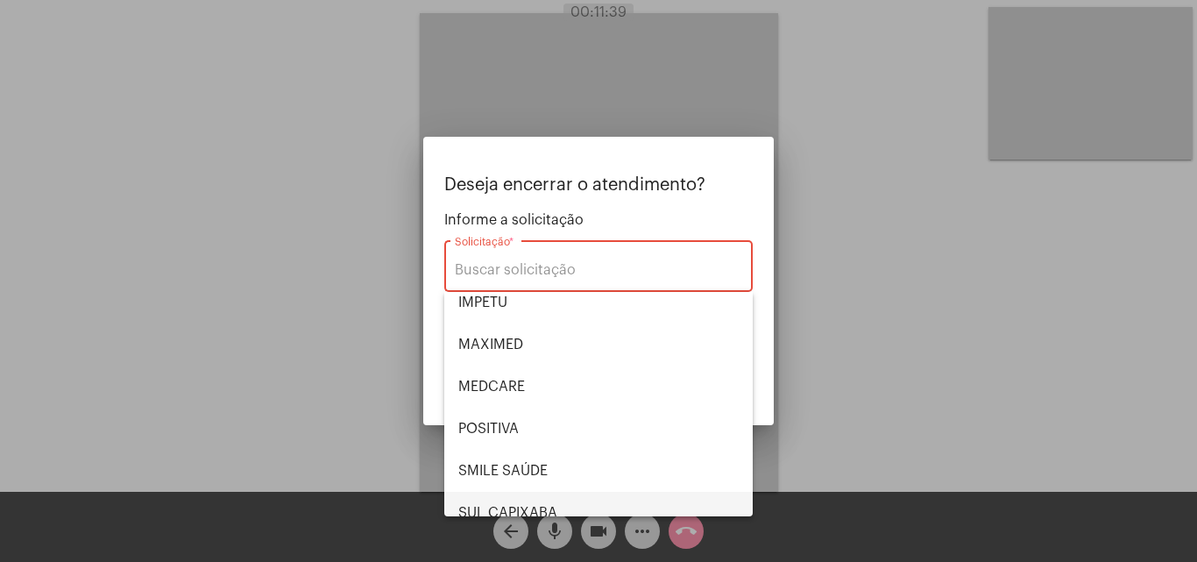
scroll to position [196, 0]
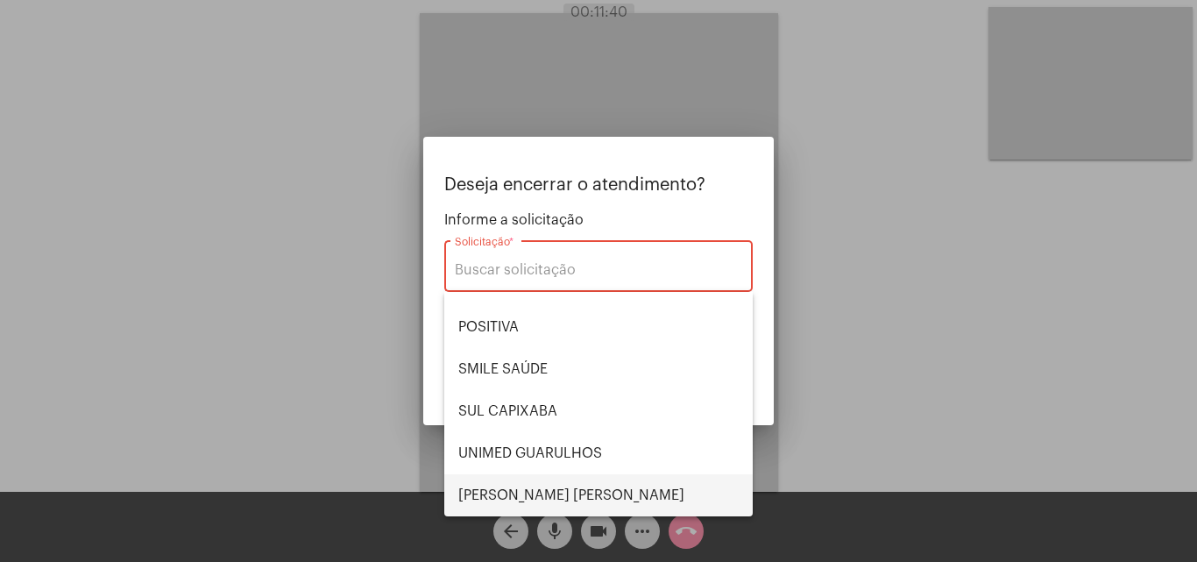
click at [554, 485] on span "[PERSON_NAME] [PERSON_NAME]" at bounding box center [598, 495] width 280 height 42
type input "[PERSON_NAME] [PERSON_NAME]"
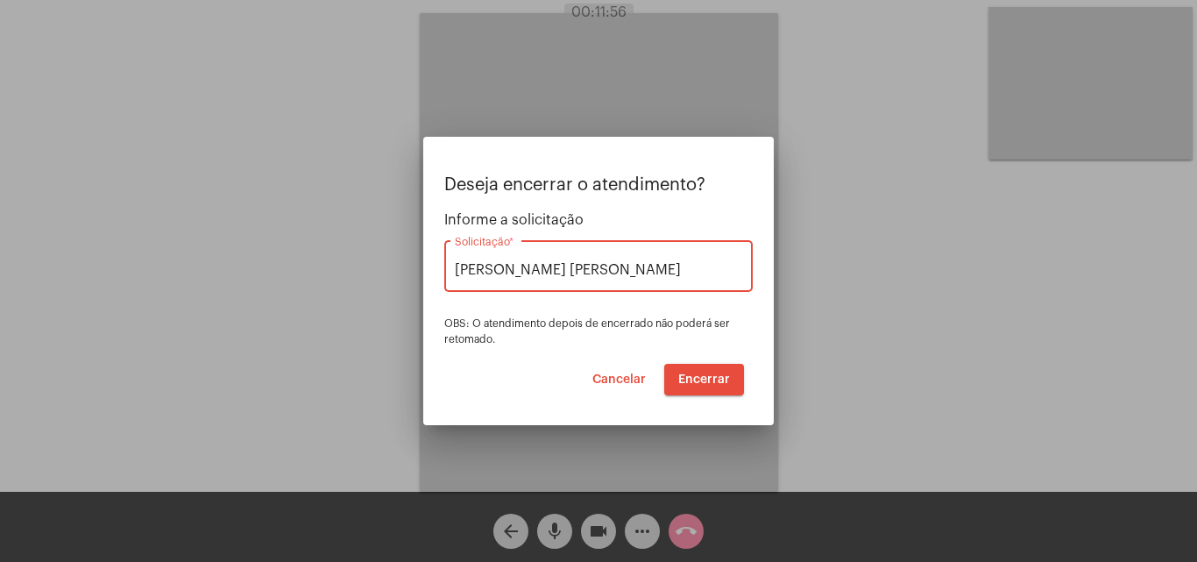
click at [699, 377] on span "Encerrar" at bounding box center [704, 379] width 52 height 12
